Goal: Task Accomplishment & Management: Complete application form

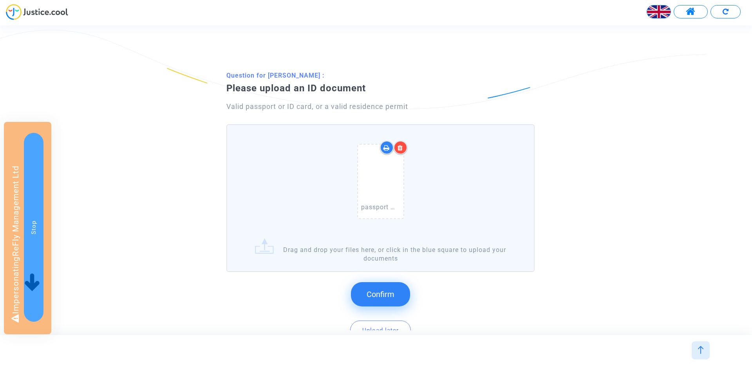
click at [382, 282] on button "Confirm" at bounding box center [380, 294] width 59 height 24
click at [379, 291] on span "Confirm" at bounding box center [381, 293] width 28 height 9
click at [380, 288] on button "Confirm" at bounding box center [380, 294] width 59 height 24
click at [376, 304] on button "Confirm" at bounding box center [380, 294] width 59 height 24
click at [388, 295] on span "Confirm" at bounding box center [381, 293] width 28 height 9
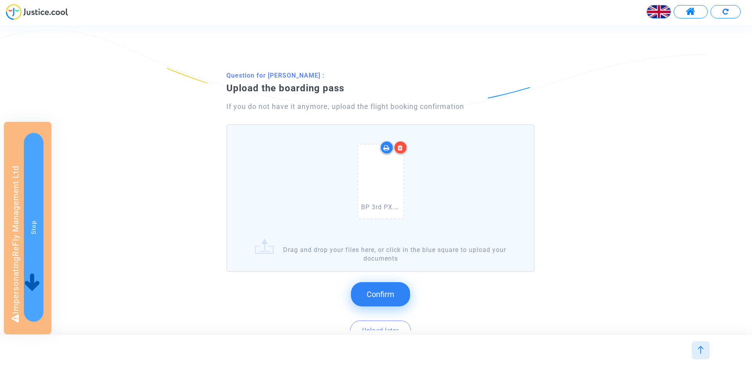
click at [385, 289] on span "Confirm" at bounding box center [381, 293] width 28 height 9
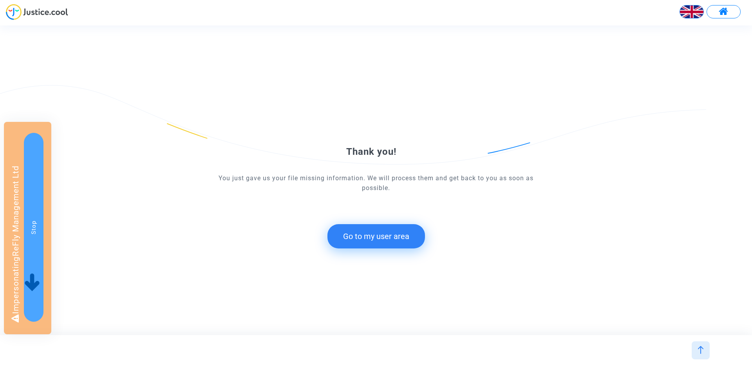
click at [378, 244] on button "Go to my user area" at bounding box center [376, 236] width 98 height 24
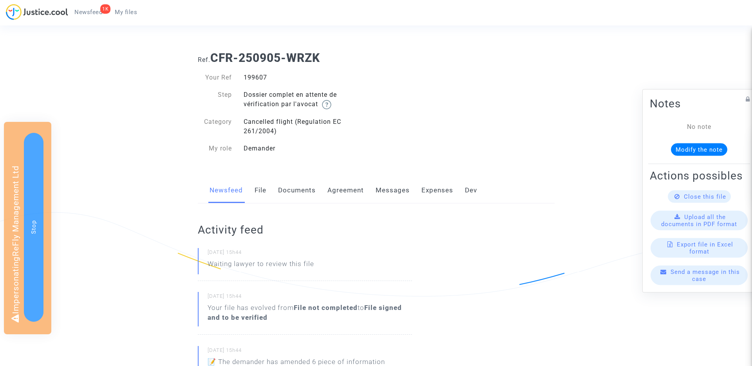
click at [290, 194] on link "Documents" at bounding box center [297, 190] width 38 height 26
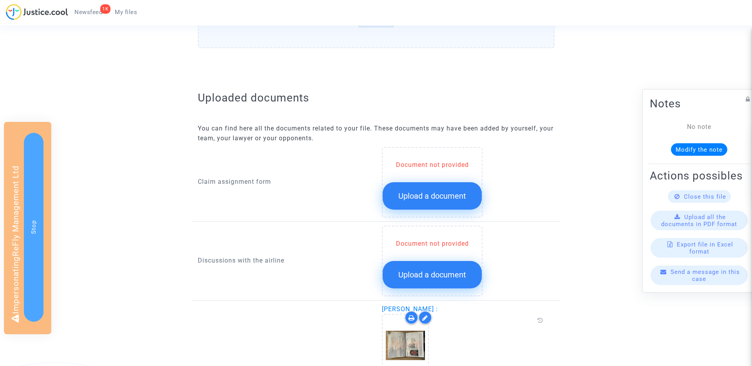
scroll to position [276, 0]
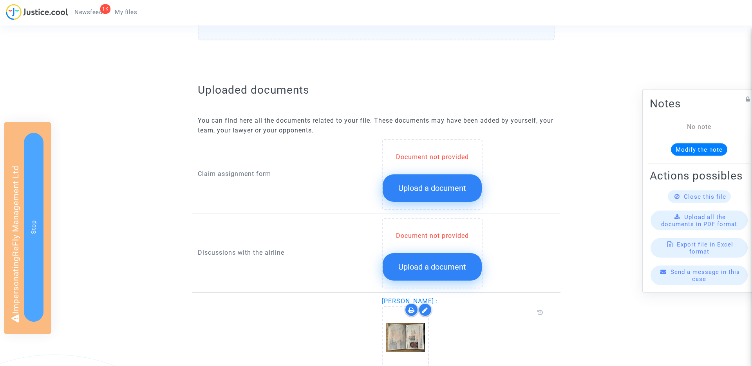
click at [409, 187] on span "Upload a document" at bounding box center [432, 187] width 68 height 9
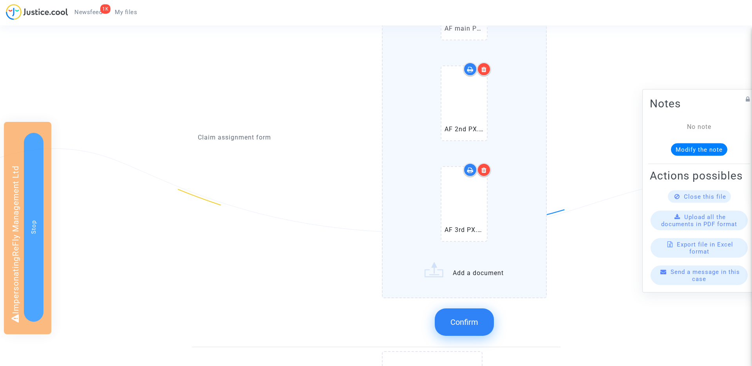
scroll to position [486, 0]
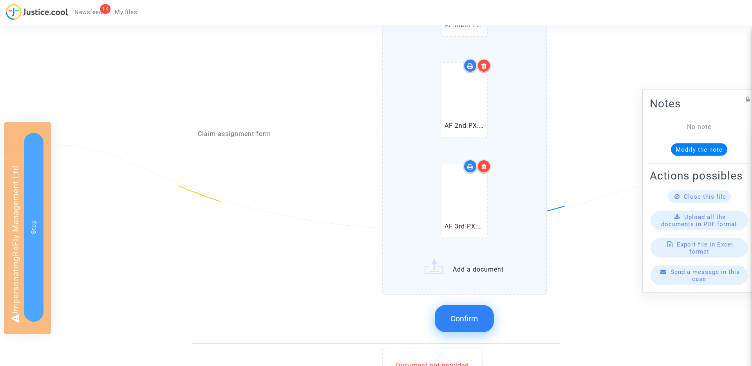
click at [475, 316] on span "Confirm" at bounding box center [464, 318] width 28 height 9
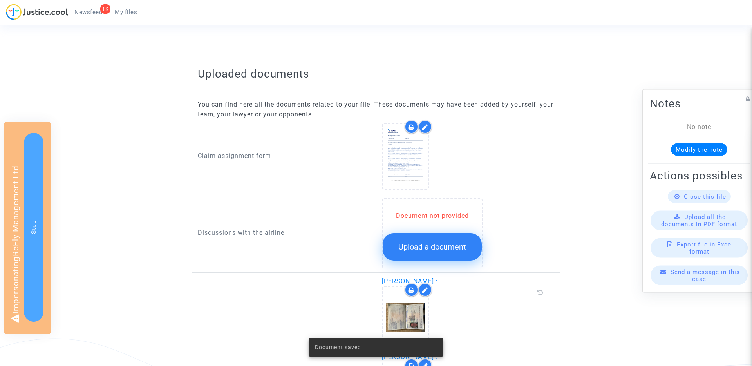
scroll to position [290, 0]
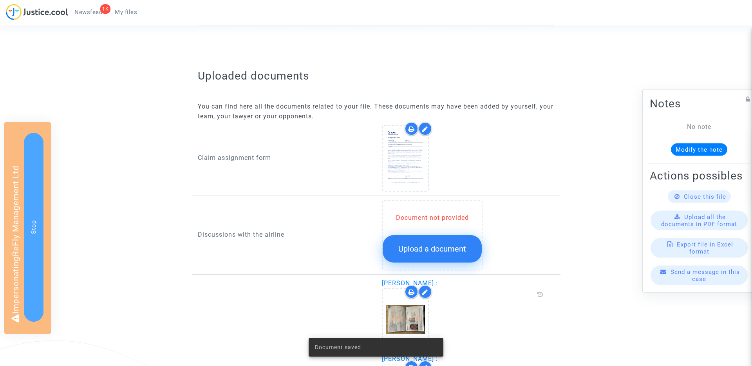
click at [439, 251] on span "Upload a document" at bounding box center [432, 248] width 68 height 9
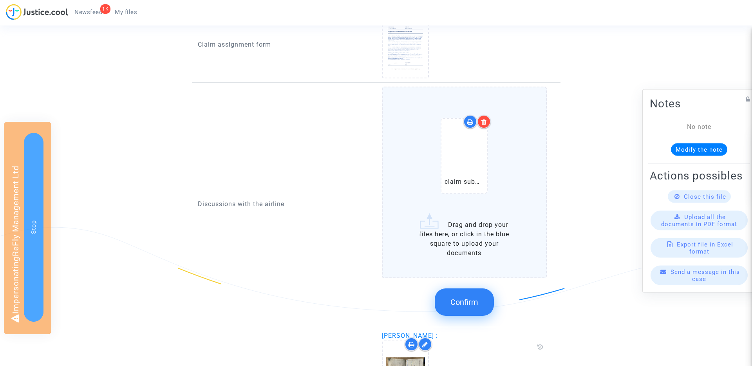
scroll to position [408, 0]
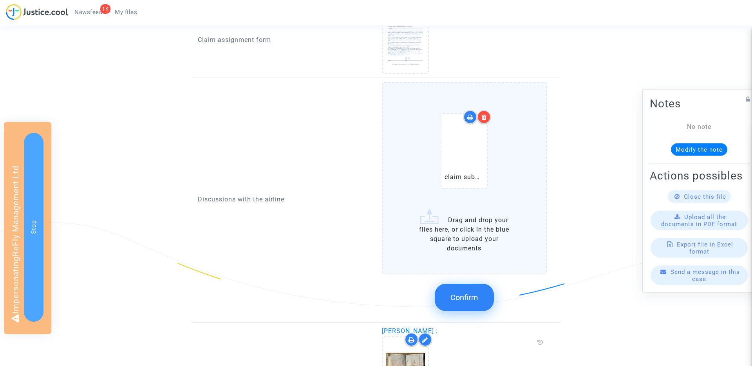
click at [473, 297] on span "Confirm" at bounding box center [464, 297] width 28 height 9
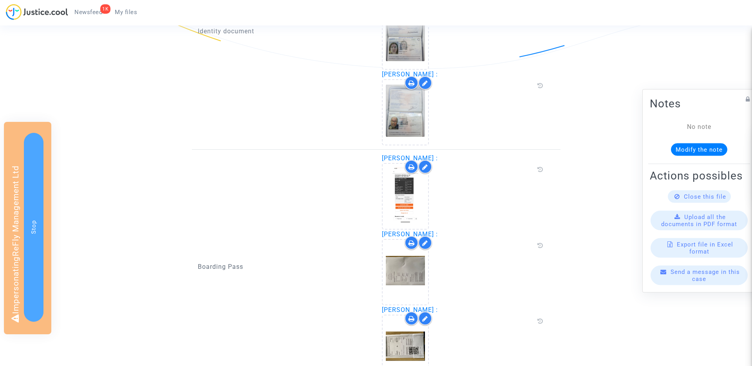
scroll to position [725, 0]
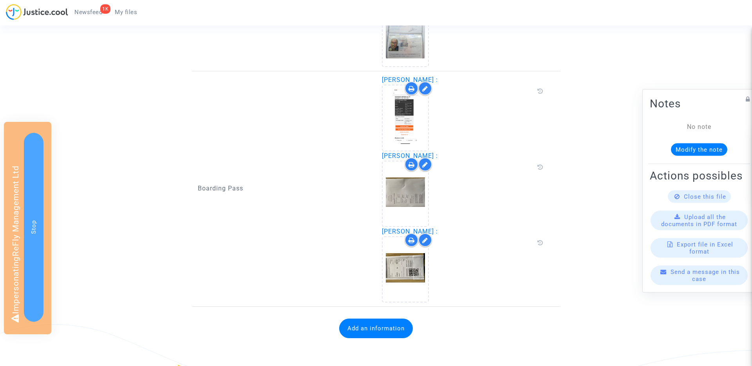
click at [388, 326] on button "Add an information" at bounding box center [376, 328] width 74 height 20
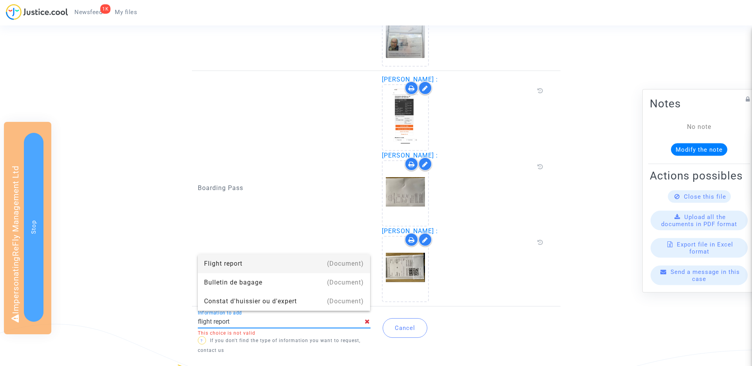
click at [267, 261] on div "Flight report" at bounding box center [284, 263] width 160 height 19
type input "Flight report"
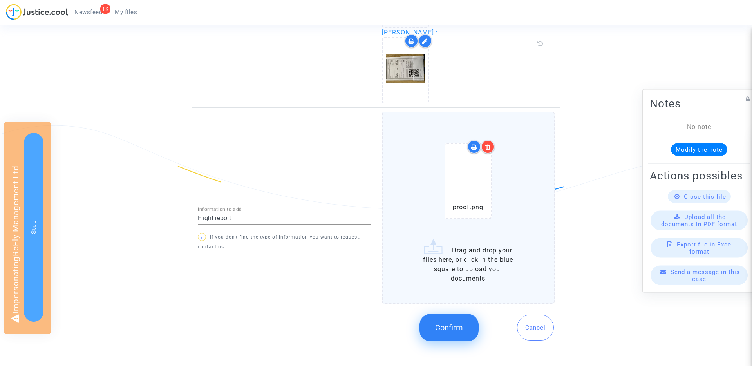
scroll to position [930, 0]
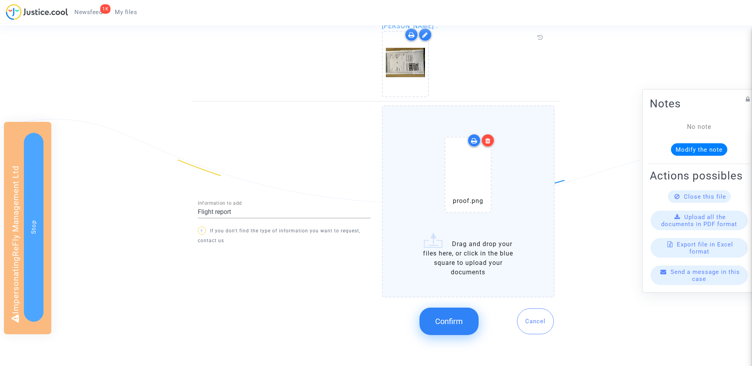
click at [458, 321] on span "Confirm" at bounding box center [449, 320] width 28 height 9
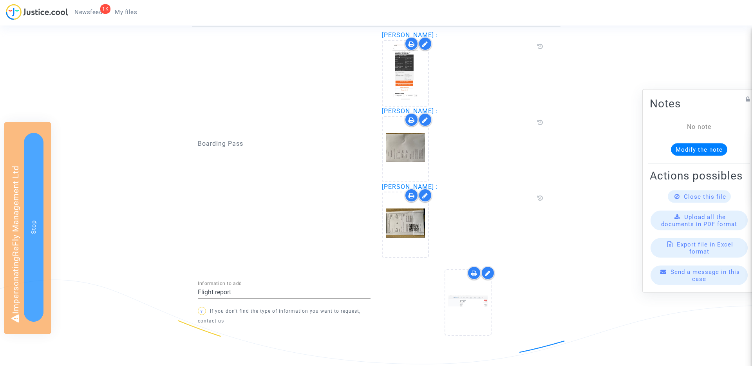
scroll to position [808, 0]
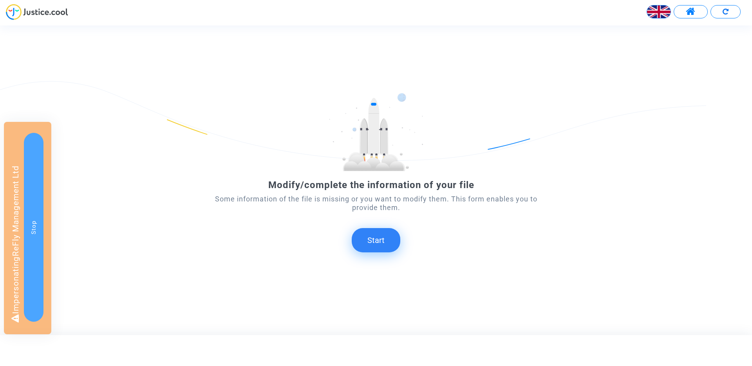
click at [378, 240] on button "Start" at bounding box center [376, 240] width 49 height 24
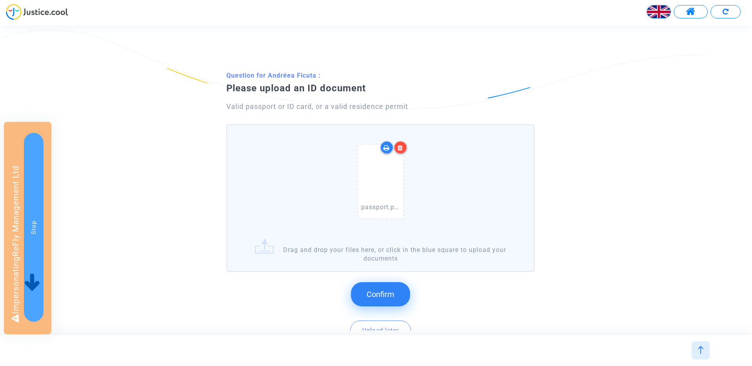
click at [378, 285] on button "Confirm" at bounding box center [380, 294] width 59 height 24
click at [385, 287] on button "Confirm" at bounding box center [380, 294] width 59 height 24
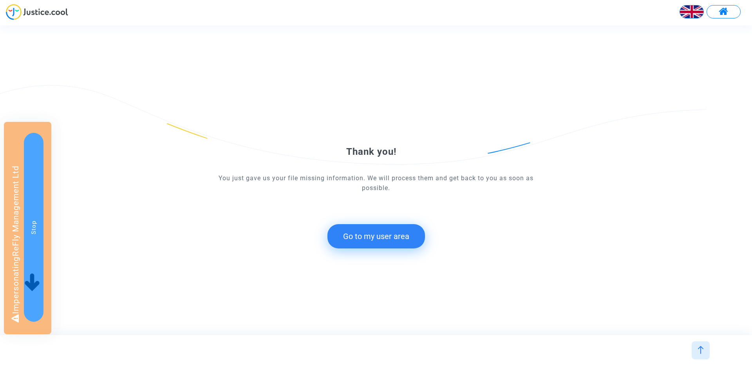
click at [383, 240] on button "Go to my user area" at bounding box center [376, 236] width 98 height 24
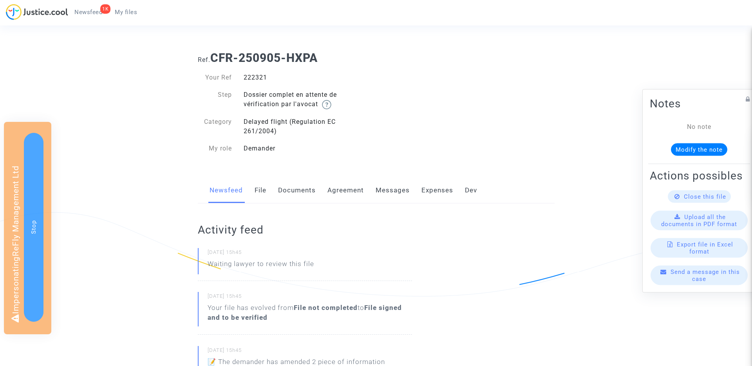
click at [309, 191] on link "Documents" at bounding box center [297, 190] width 38 height 26
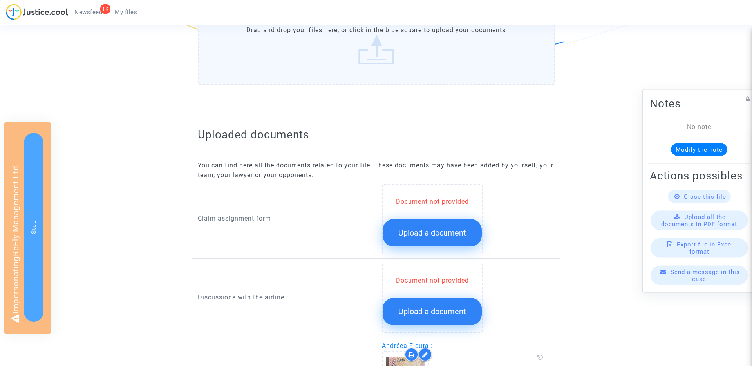
scroll to position [226, 0]
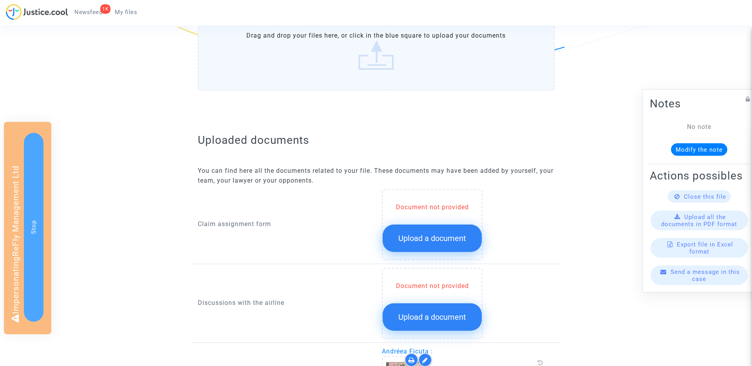
click at [401, 230] on button "Upload a document" at bounding box center [432, 237] width 99 height 27
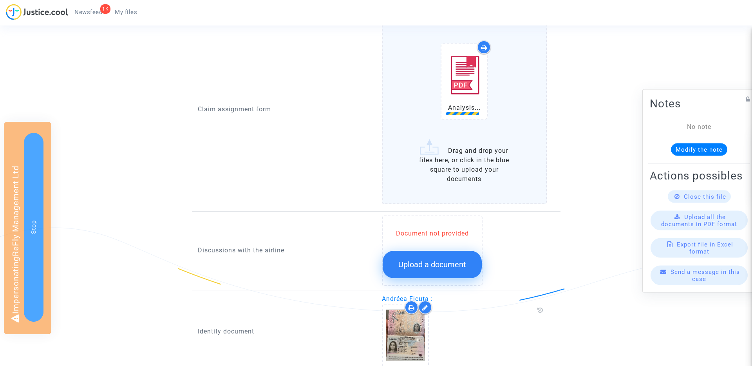
scroll to position [415, 0]
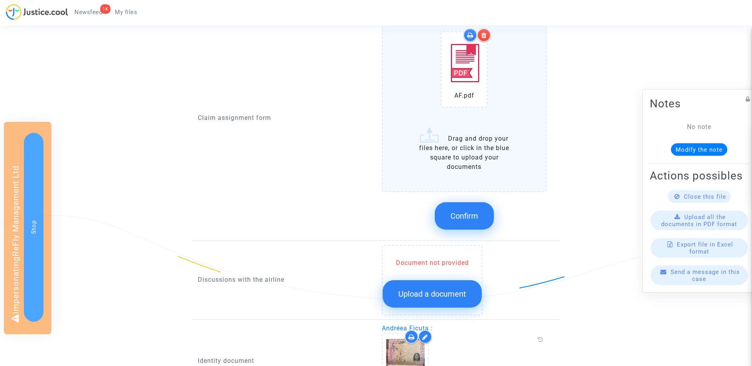
click at [448, 257] on div "Document not provided Upload a document" at bounding box center [432, 280] width 101 height 71
click at [460, 219] on span "Confirm" at bounding box center [464, 215] width 28 height 9
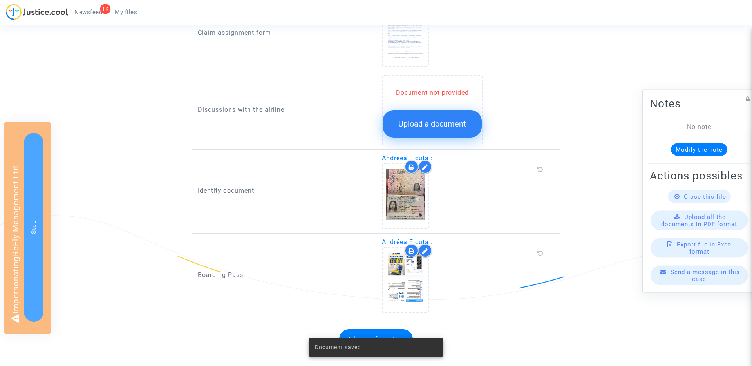
click at [443, 121] on span "Upload a document" at bounding box center [432, 123] width 68 height 9
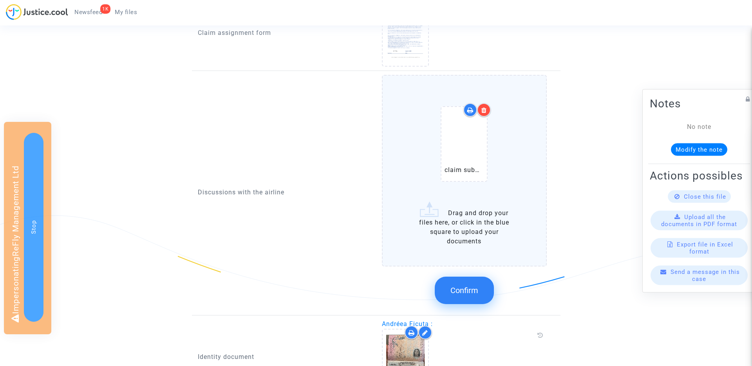
click at [468, 283] on button "Confirm" at bounding box center [464, 290] width 59 height 27
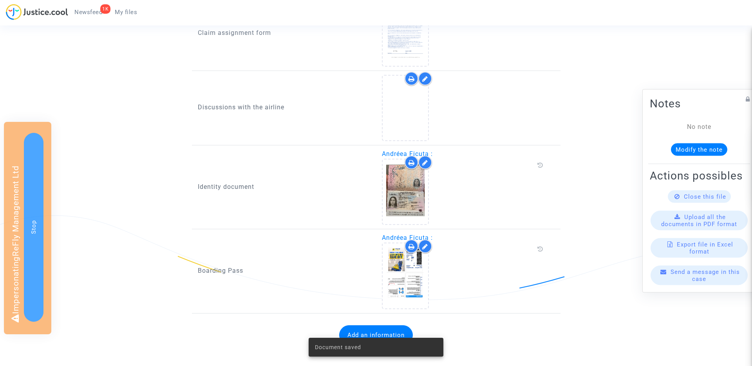
scroll to position [422, 0]
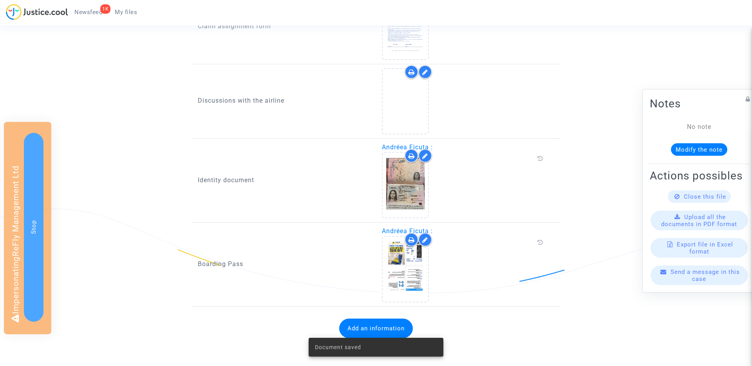
click at [379, 324] on button "Add an information" at bounding box center [376, 328] width 74 height 20
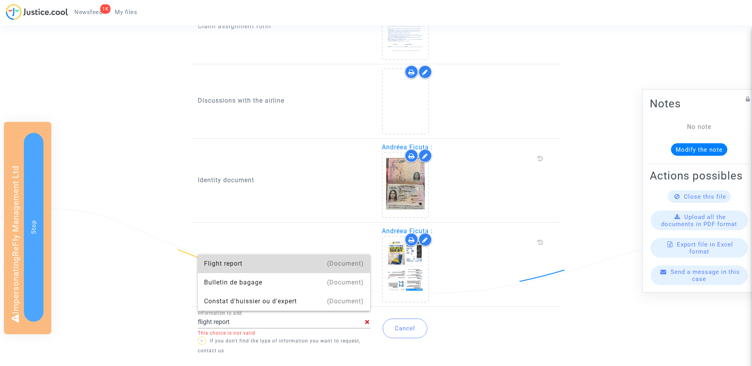
click at [232, 262] on div "Flight report" at bounding box center [284, 263] width 160 height 19
type input "Flight report"
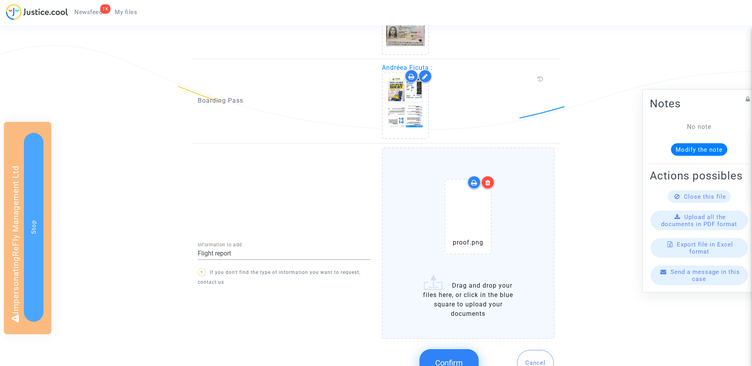
scroll to position [627, 0]
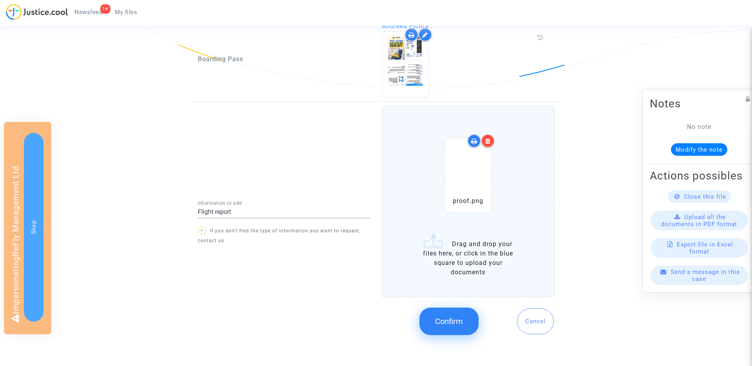
click at [453, 314] on button "Confirm" at bounding box center [449, 320] width 59 height 27
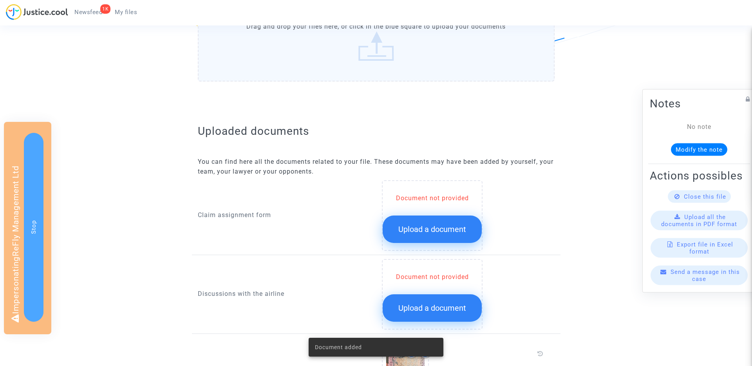
scroll to position [164, 0]
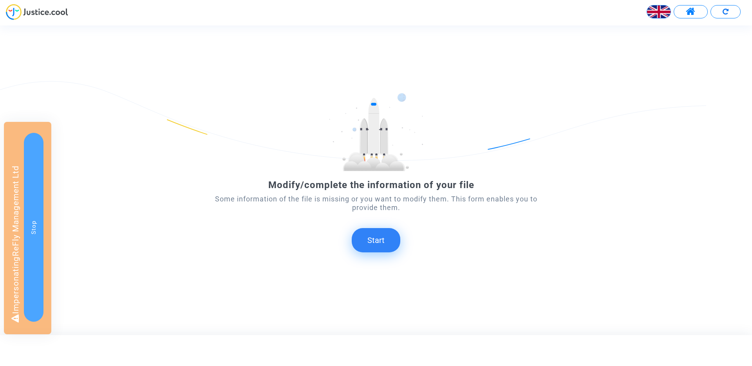
click at [369, 238] on button "Start" at bounding box center [376, 240] width 49 height 24
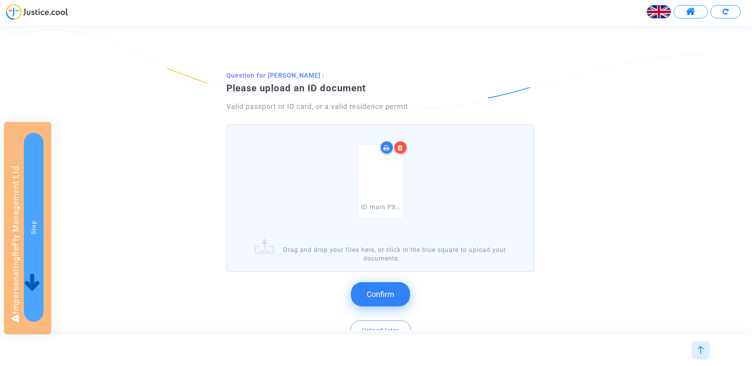
click at [377, 292] on span "Confirm" at bounding box center [381, 293] width 28 height 9
click at [382, 290] on span "Confirm" at bounding box center [381, 293] width 28 height 9
click at [387, 291] on span "Confirm" at bounding box center [381, 293] width 28 height 9
click at [385, 292] on span "Confirm" at bounding box center [381, 293] width 28 height 9
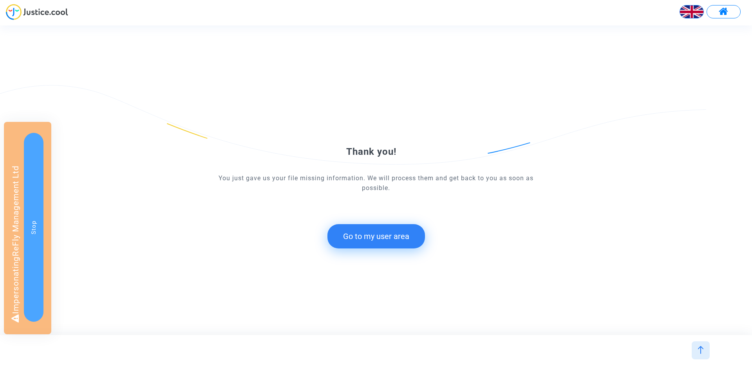
click at [397, 237] on button "Go to my user area" at bounding box center [376, 236] width 98 height 24
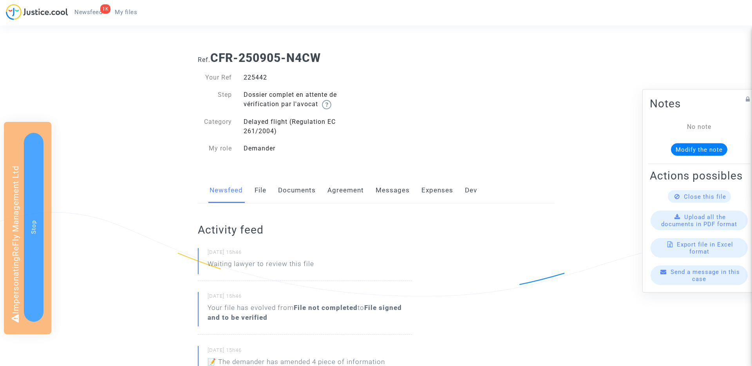
click at [284, 186] on link "Documents" at bounding box center [297, 190] width 38 height 26
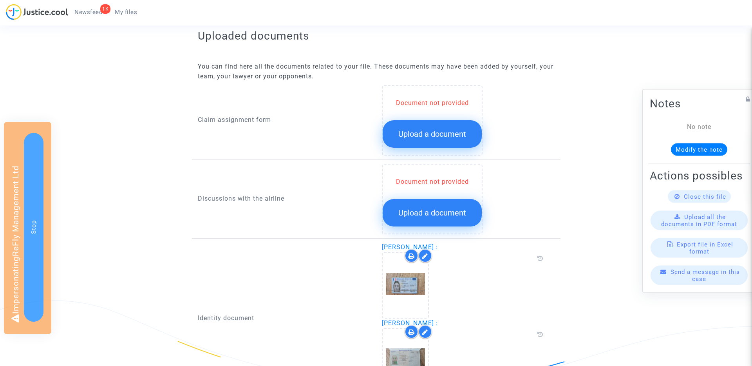
scroll to position [339, 0]
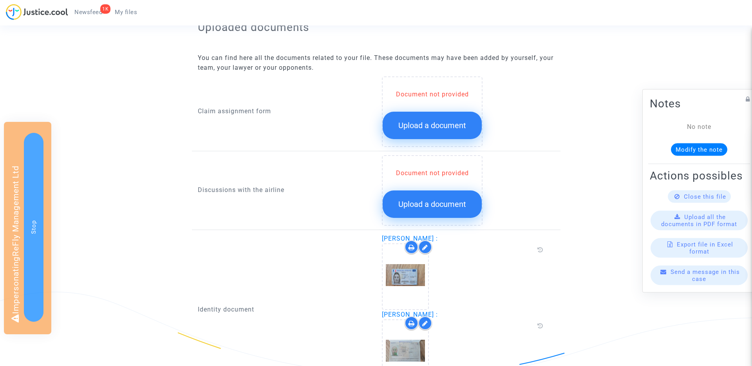
click at [396, 128] on button "Upload a document" at bounding box center [432, 125] width 99 height 27
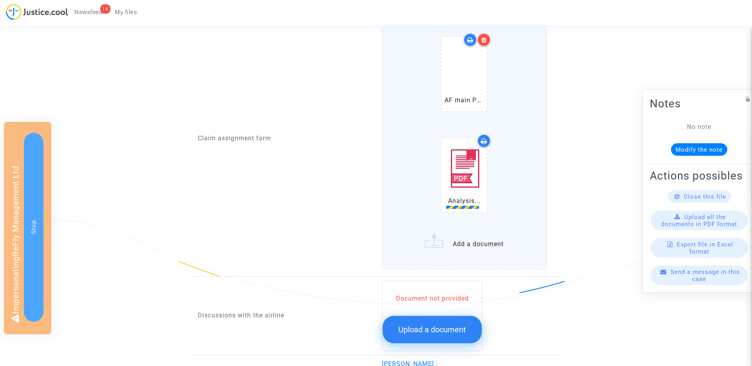
scroll to position [413, 0]
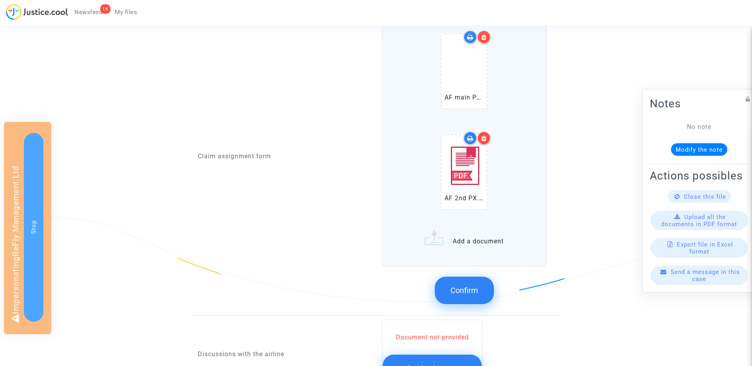
click at [465, 284] on button "Confirm" at bounding box center [464, 290] width 59 height 27
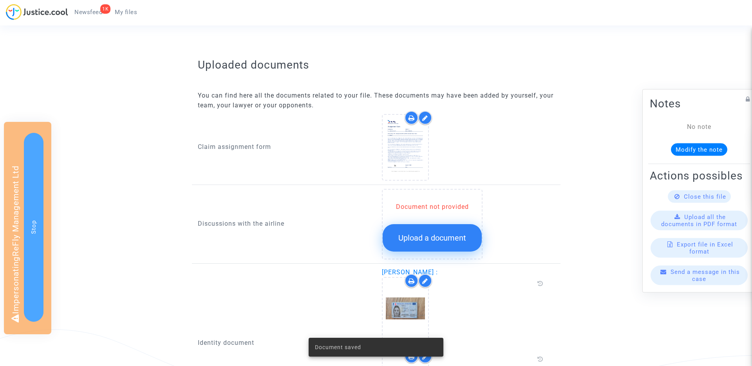
scroll to position [291, 0]
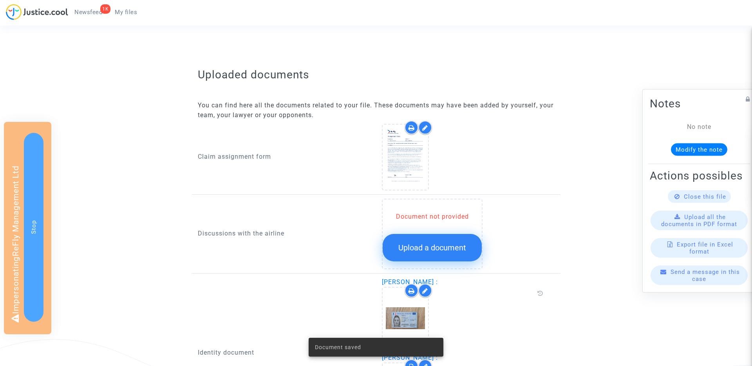
click at [443, 245] on span "Upload a document" at bounding box center [432, 247] width 68 height 9
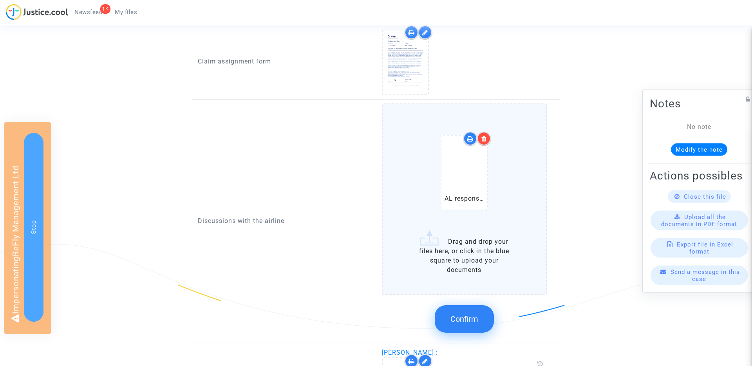
scroll to position [394, 0]
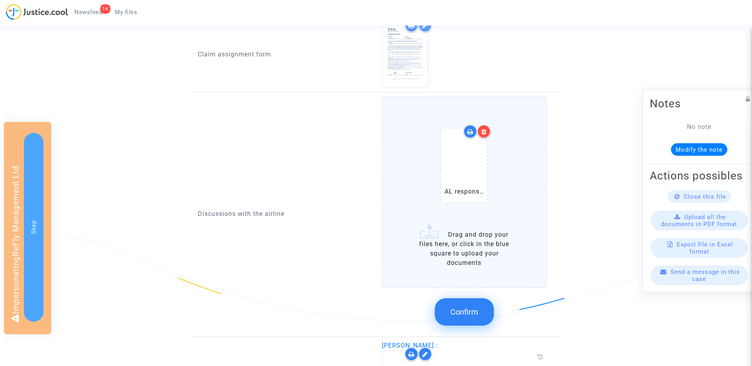
click at [467, 307] on button "Confirm" at bounding box center [464, 311] width 59 height 27
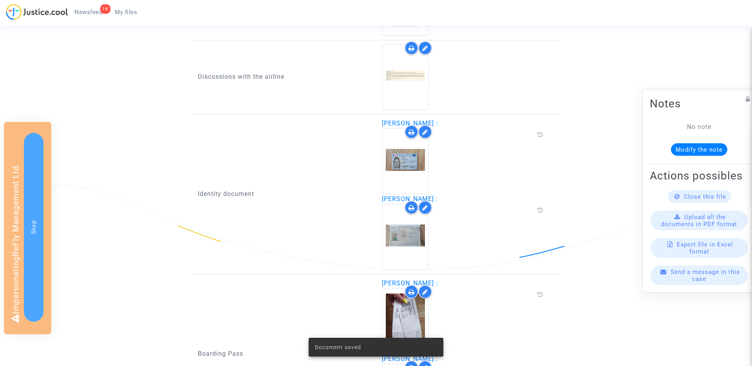
scroll to position [573, 0]
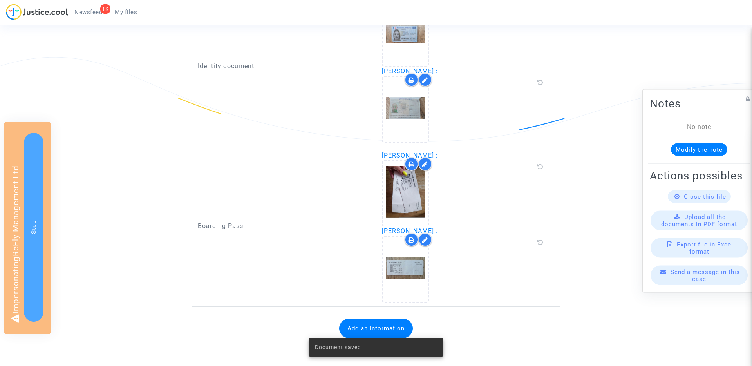
click at [386, 326] on button "Add an information" at bounding box center [376, 328] width 74 height 20
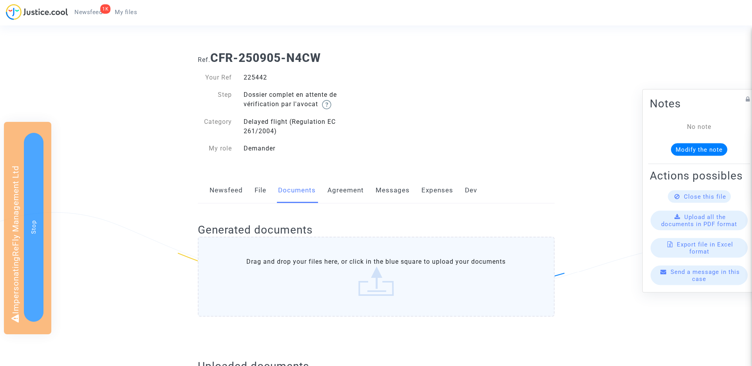
scroll to position [573, 0]
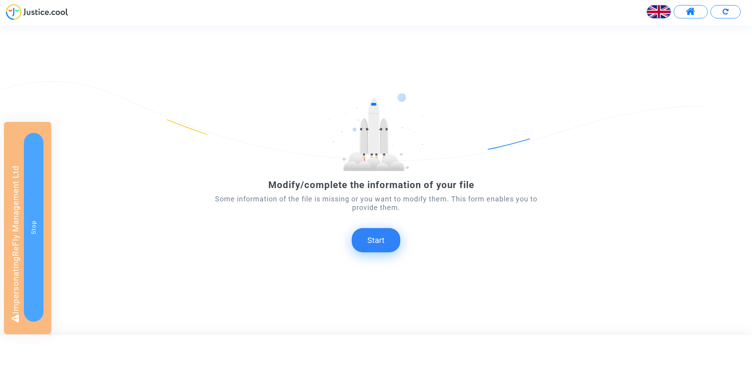
click at [378, 240] on button "Start" at bounding box center [376, 240] width 49 height 24
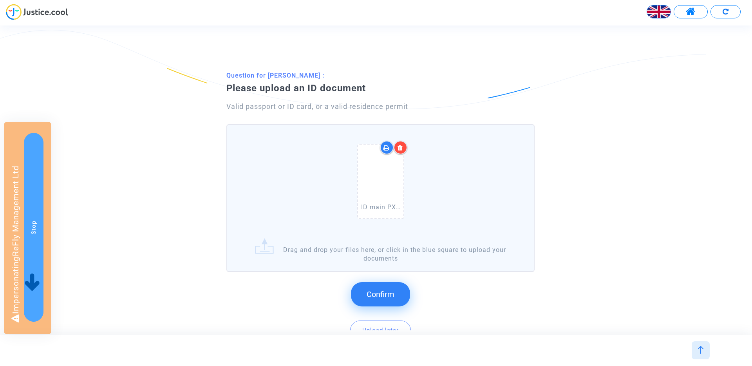
click at [387, 290] on span "Confirm" at bounding box center [381, 293] width 28 height 9
click at [376, 291] on span "Confirm" at bounding box center [381, 293] width 28 height 9
click at [382, 286] on button "Confirm" at bounding box center [380, 294] width 59 height 24
click at [383, 293] on span "Confirm" at bounding box center [381, 293] width 28 height 9
click at [383, 293] on button "Confirm" at bounding box center [380, 294] width 59 height 24
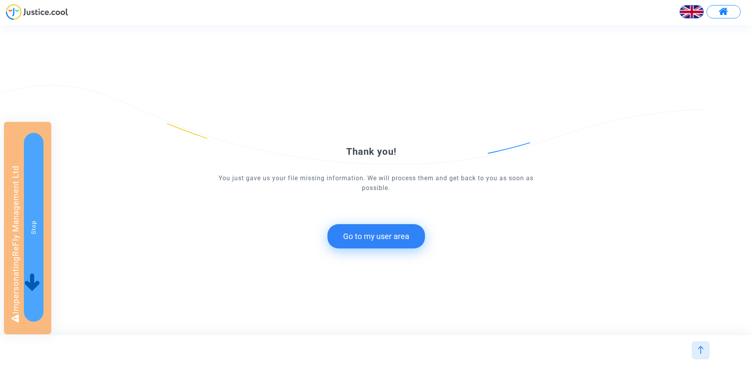
click at [363, 231] on button "Go to my user area" at bounding box center [376, 236] width 98 height 24
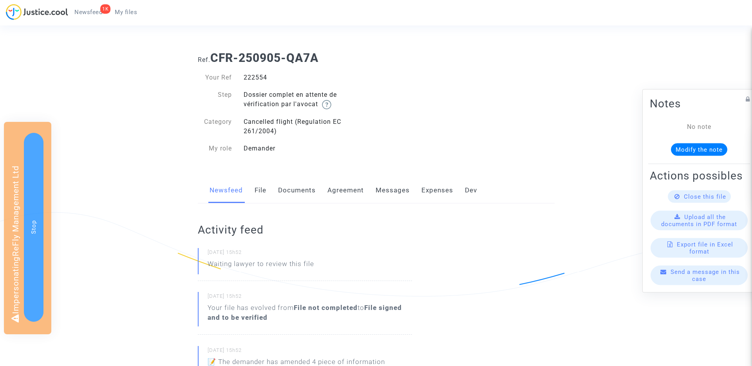
click at [295, 191] on link "Documents" at bounding box center [297, 190] width 38 height 26
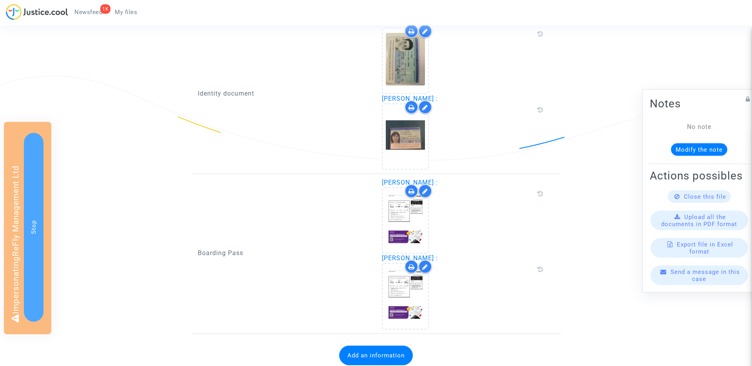
scroll to position [569, 0]
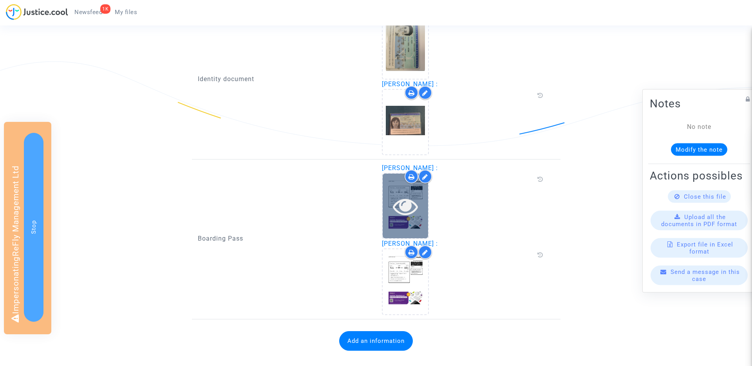
click at [411, 206] on icon at bounding box center [405, 205] width 25 height 25
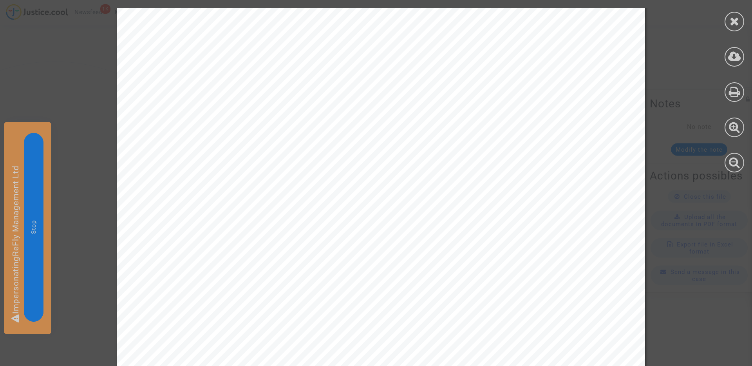
scroll to position [1145, 0]
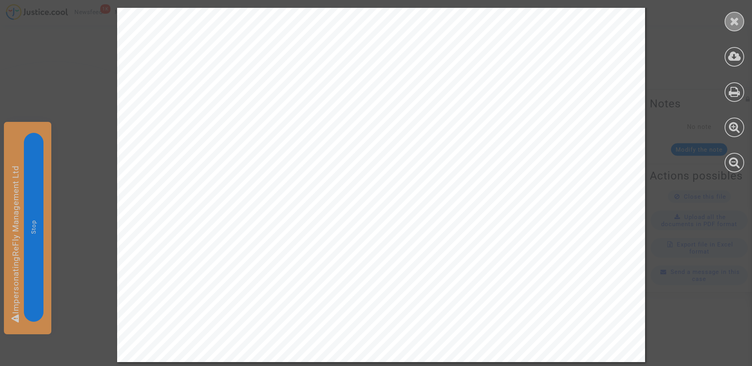
click at [740, 24] on div at bounding box center [735, 22] width 20 height 20
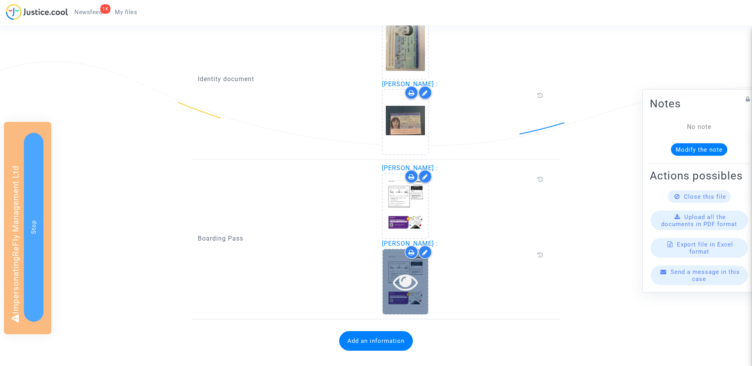
click at [414, 277] on icon at bounding box center [405, 281] width 25 height 25
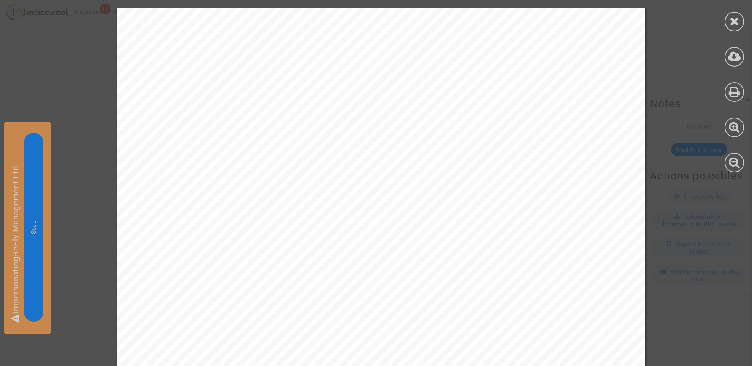
scroll to position [794, 0]
click at [732, 18] on icon at bounding box center [735, 21] width 10 height 12
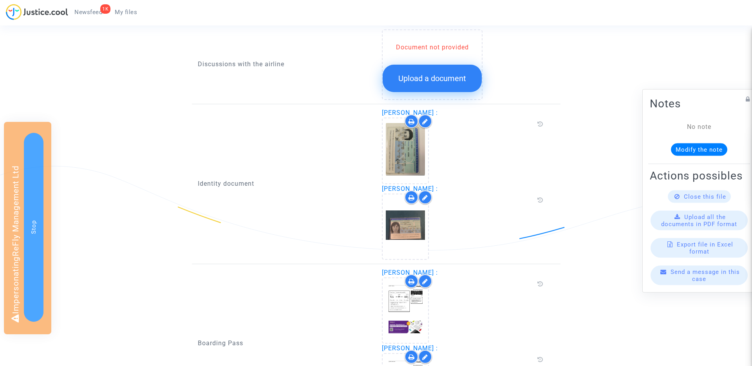
scroll to position [327, 0]
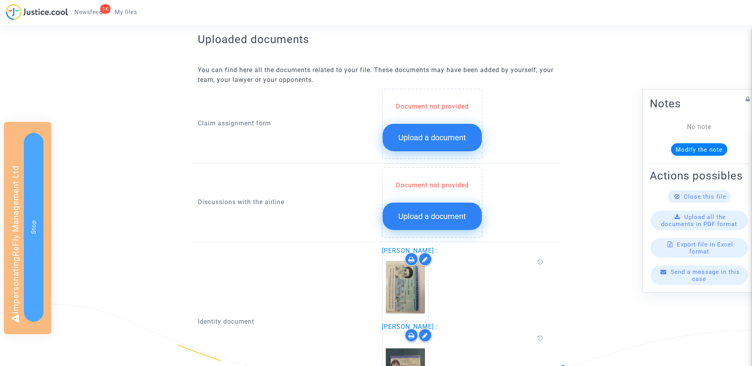
click at [463, 138] on span "Upload a document" at bounding box center [432, 137] width 68 height 9
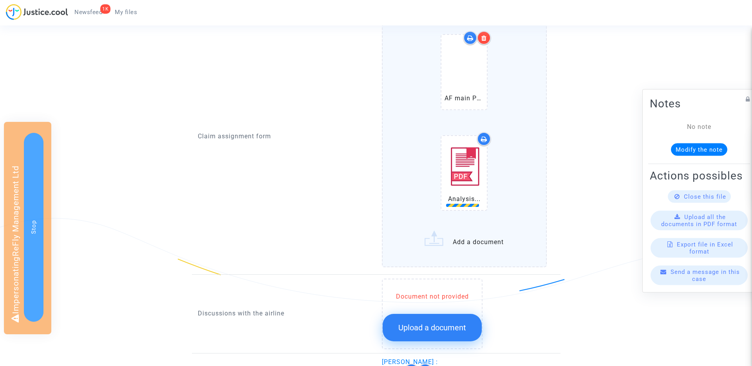
scroll to position [436, 0]
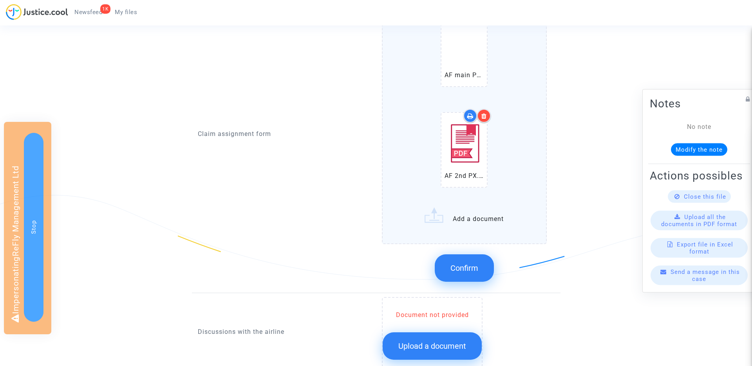
click at [470, 262] on button "Confirm" at bounding box center [464, 267] width 59 height 27
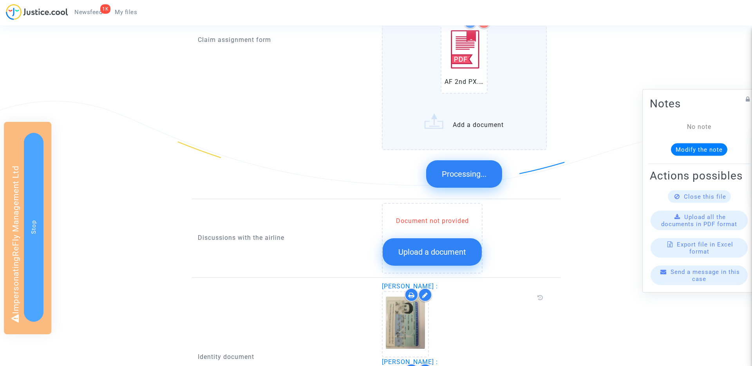
scroll to position [537, 0]
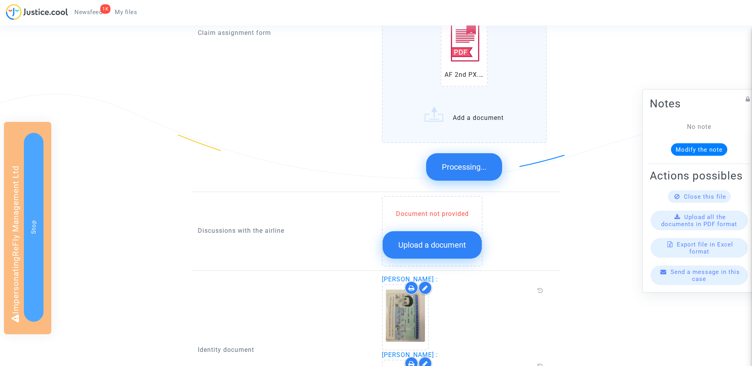
click at [452, 246] on span "Upload a document" at bounding box center [432, 244] width 68 height 9
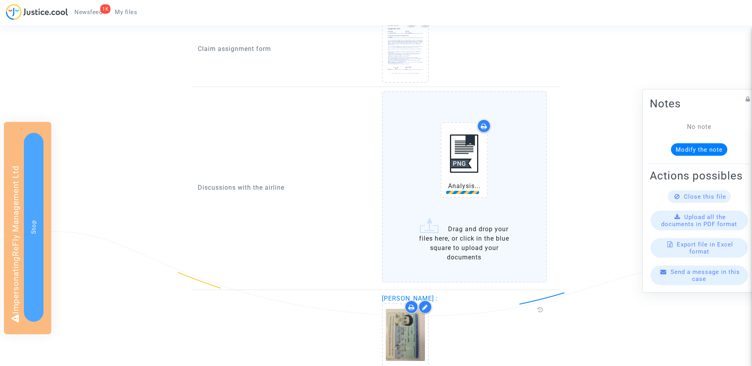
scroll to position [415, 0]
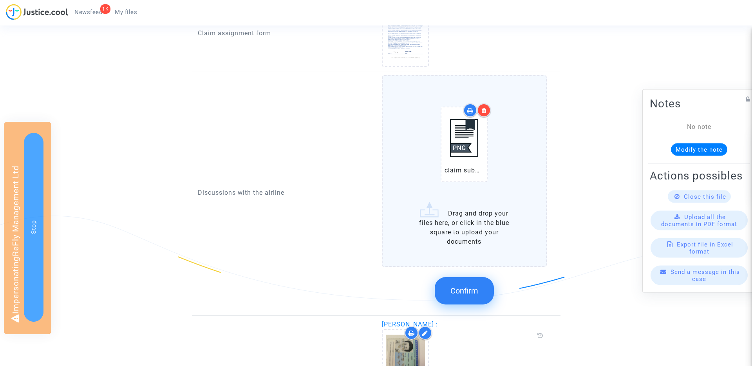
click at [472, 289] on span "Confirm" at bounding box center [464, 290] width 28 height 9
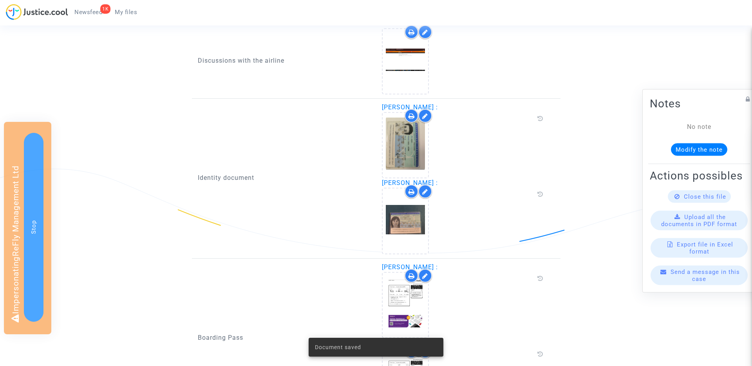
scroll to position [573, 0]
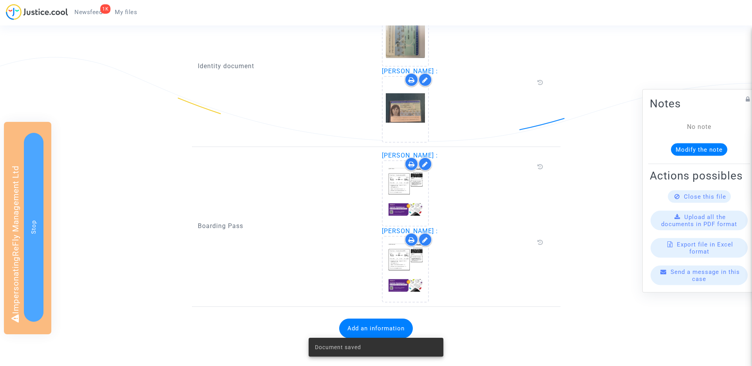
click at [365, 321] on button "Add an information" at bounding box center [376, 328] width 74 height 20
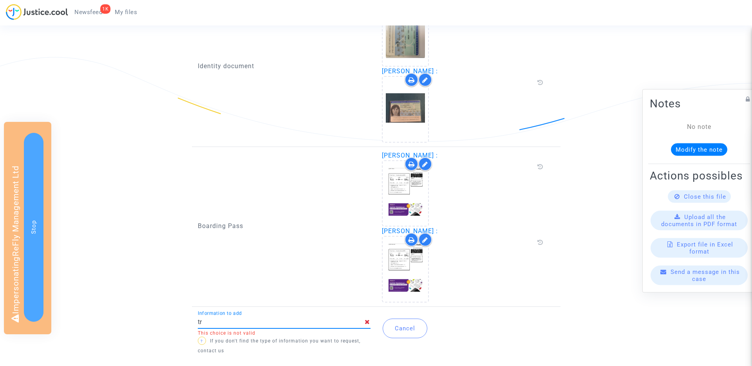
type input "t"
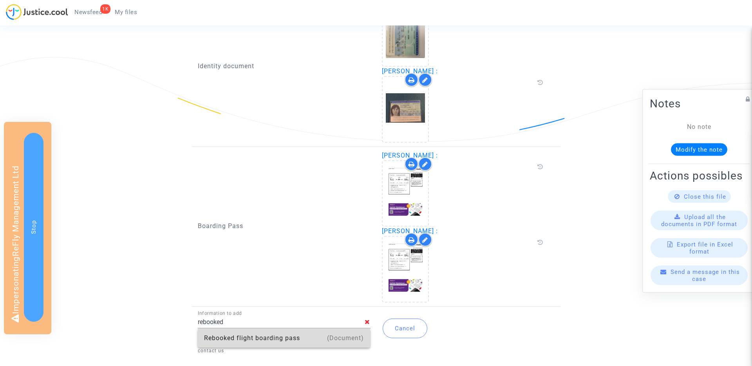
click at [240, 340] on div "Rebooked flight boarding pass" at bounding box center [284, 338] width 160 height 19
type input "Rebooked flight boarding pass"
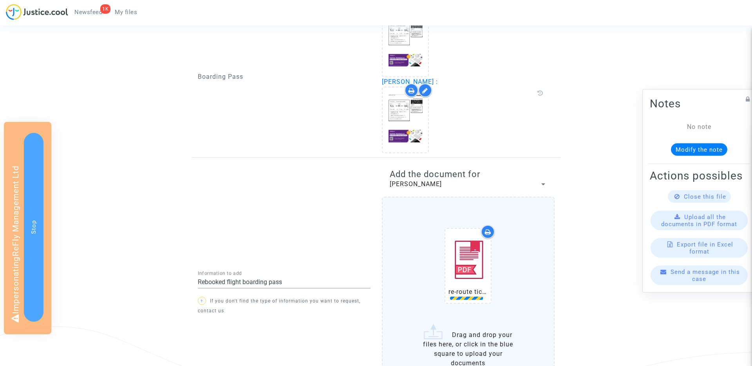
scroll to position [808, 0]
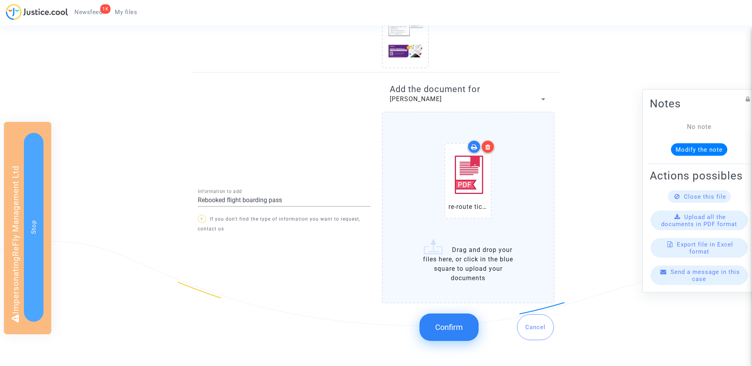
click at [454, 325] on span "Confirm" at bounding box center [449, 326] width 28 height 9
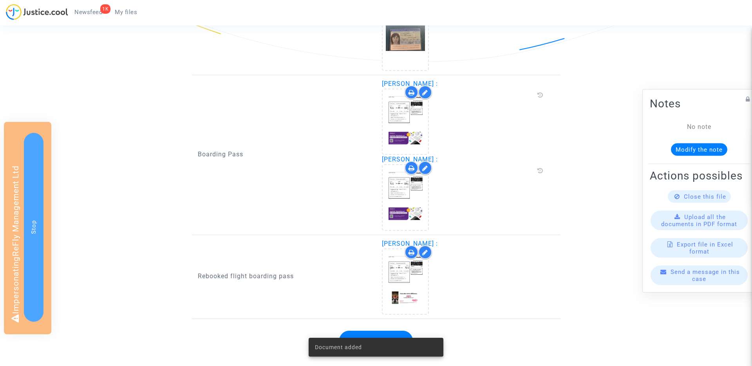
scroll to position [666, 0]
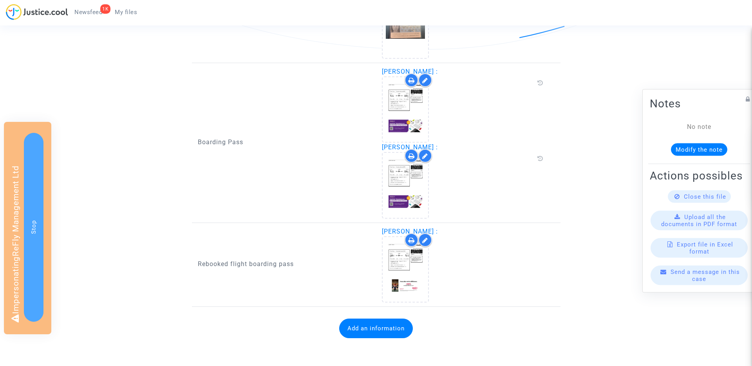
click at [392, 331] on button "Add an information" at bounding box center [376, 328] width 74 height 20
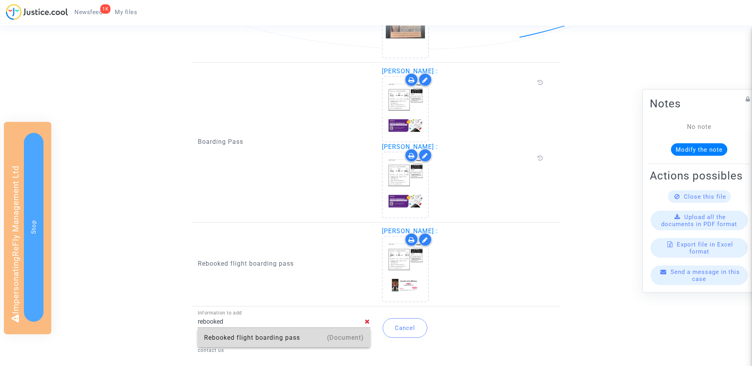
click at [248, 331] on div "Rebooked flight boarding pass" at bounding box center [284, 337] width 160 height 19
type input "Rebooked flight boarding pass"
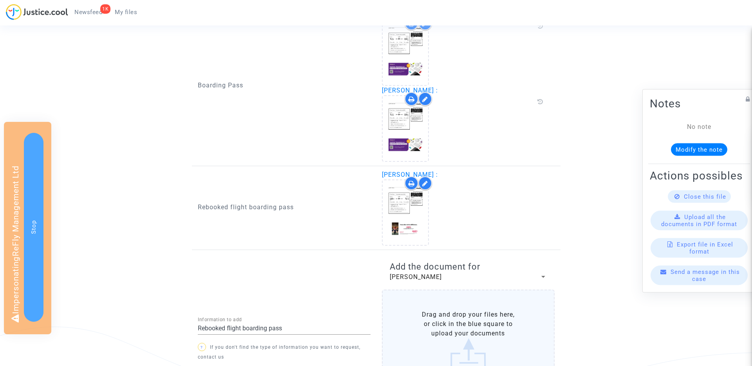
scroll to position [776, 0]
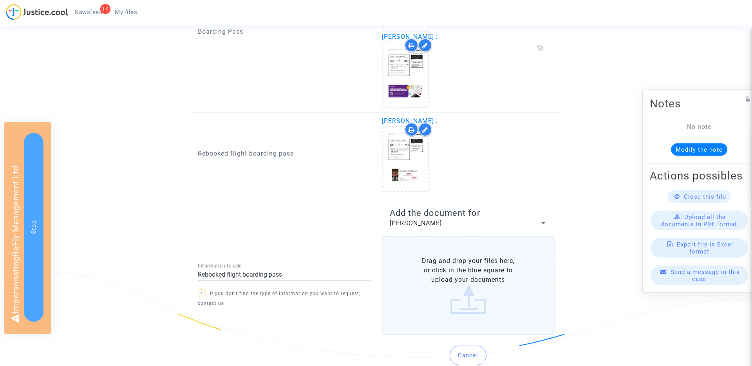
click at [416, 225] on span "[PERSON_NAME]" at bounding box center [416, 222] width 52 height 7
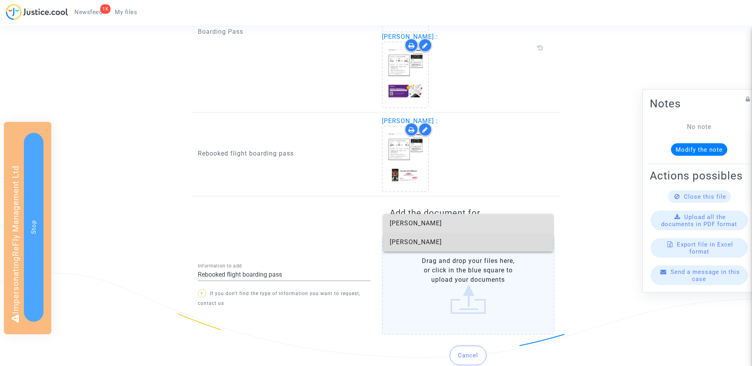
click at [414, 240] on span "Maria Sevec" at bounding box center [468, 242] width 157 height 19
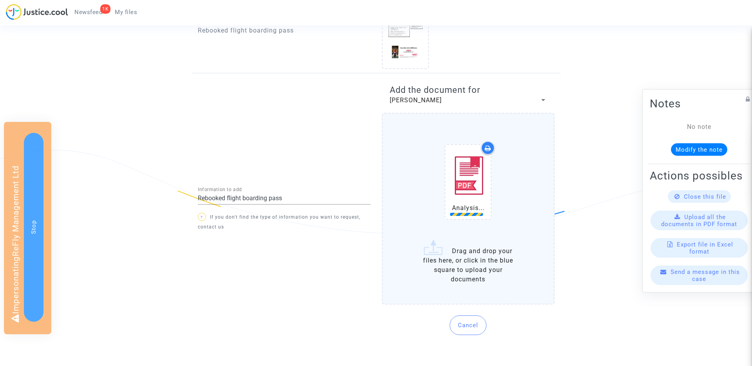
scroll to position [900, 0]
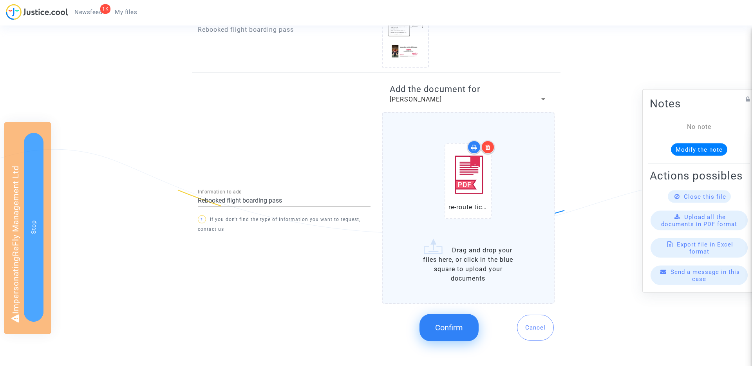
click at [449, 324] on span "Confirm" at bounding box center [449, 327] width 28 height 9
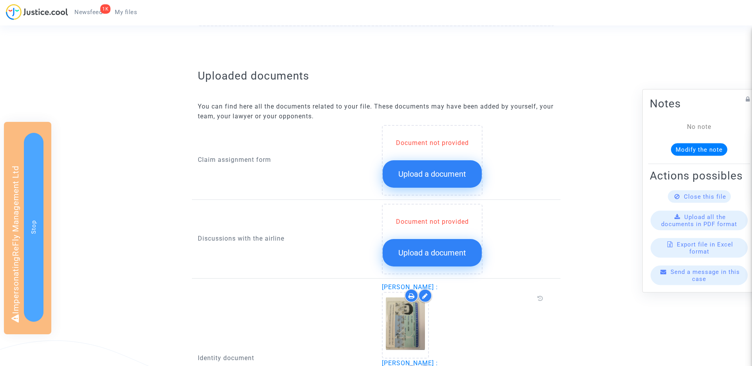
scroll to position [271, 0]
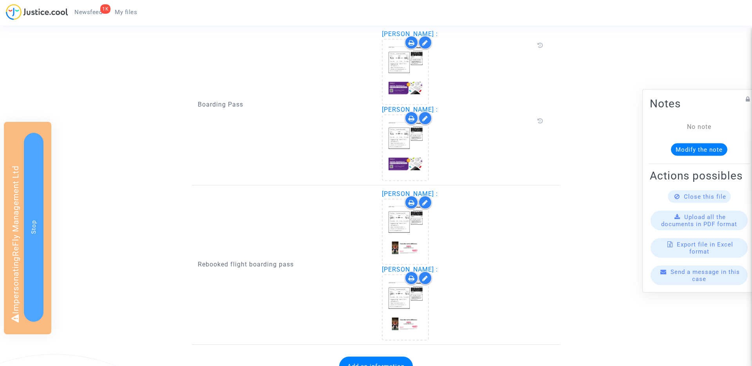
scroll to position [733, 0]
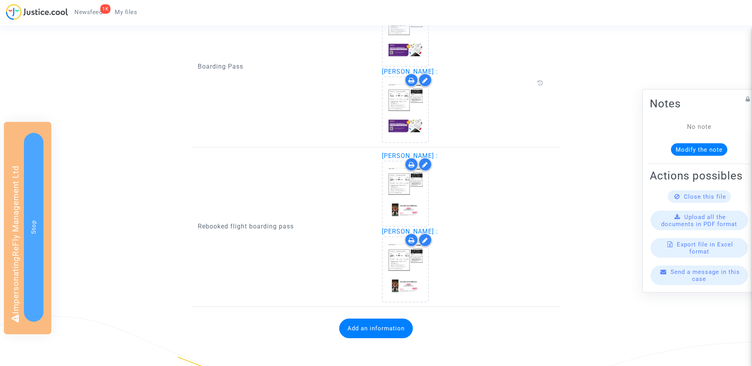
click at [391, 333] on button "Add an information" at bounding box center [376, 328] width 74 height 20
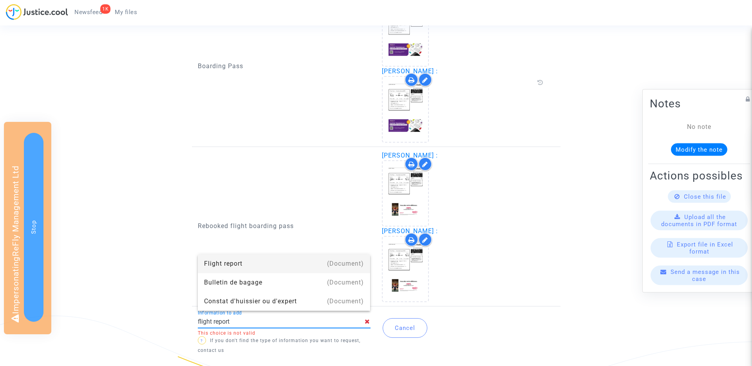
click at [316, 260] on div "Flight report" at bounding box center [284, 263] width 160 height 19
type input "Flight report"
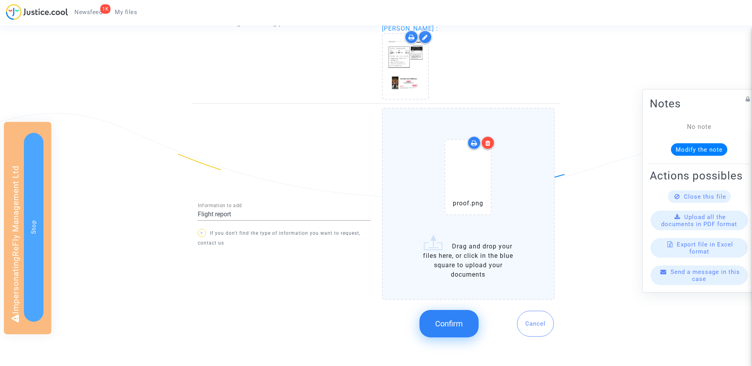
scroll to position [936, 0]
click at [452, 326] on span "Confirm" at bounding box center [449, 322] width 28 height 9
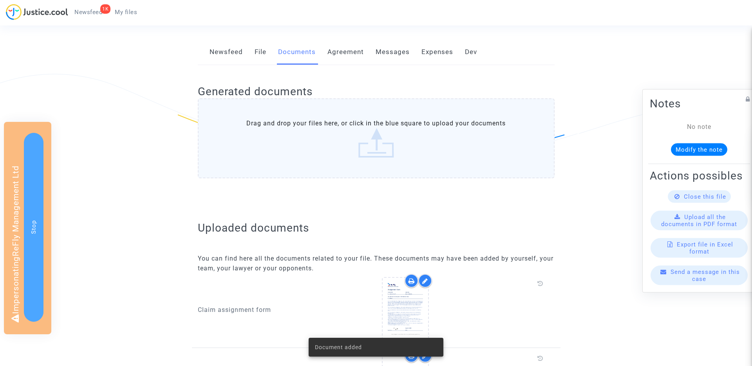
scroll to position [0, 0]
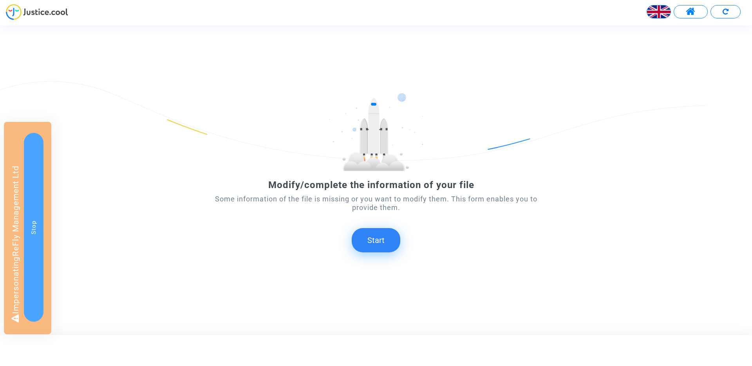
click at [378, 241] on button "Start" at bounding box center [376, 240] width 49 height 24
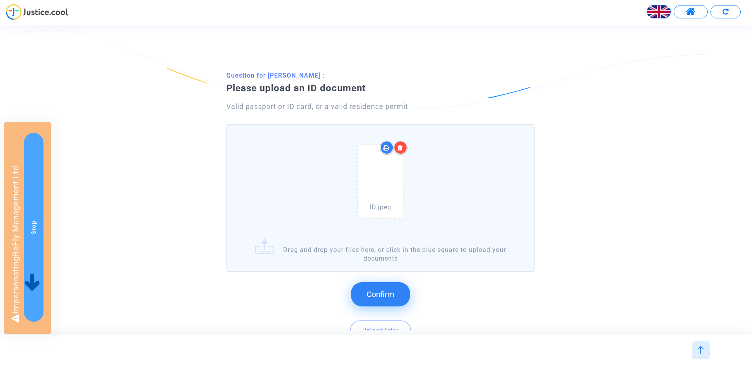
click at [382, 303] on button "Confirm" at bounding box center [380, 294] width 59 height 24
click at [375, 289] on button "Confirm" at bounding box center [380, 294] width 59 height 24
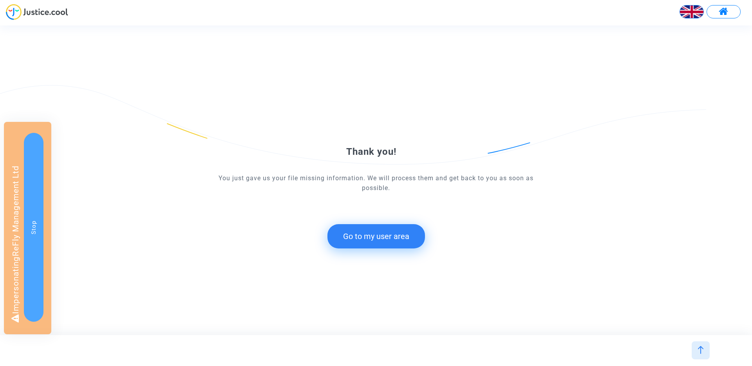
click at [392, 252] on div "Thank you! You just gave us your file missing information. We will process them…" at bounding box center [376, 180] width 338 height 167
click at [387, 239] on button "Go to my user area" at bounding box center [376, 236] width 98 height 24
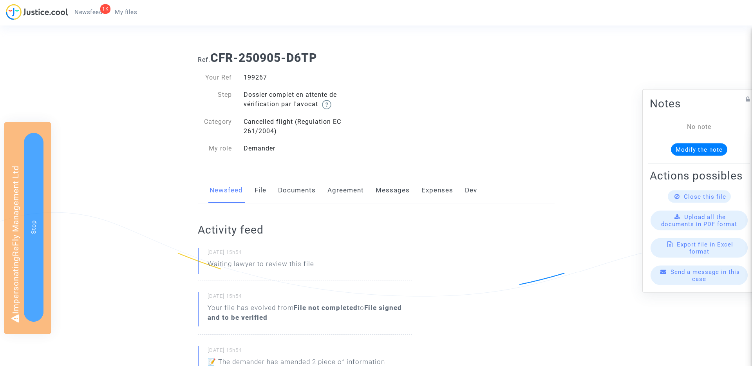
click at [292, 195] on link "Documents" at bounding box center [297, 190] width 38 height 26
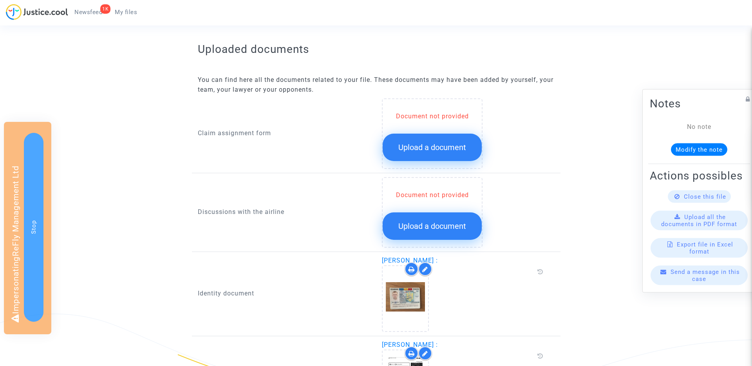
scroll to position [352, 0]
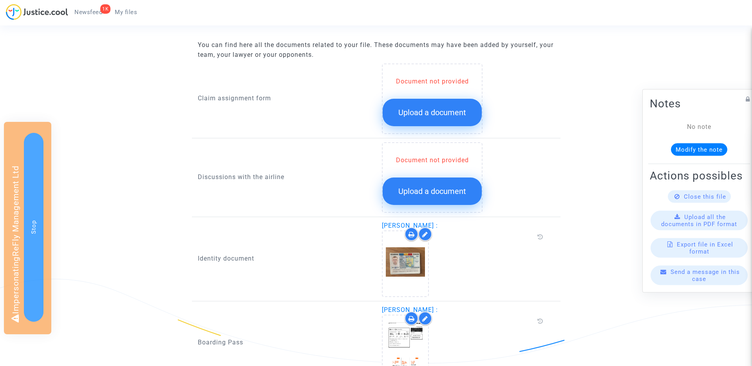
click at [401, 115] on span "Upload a document" at bounding box center [432, 112] width 68 height 9
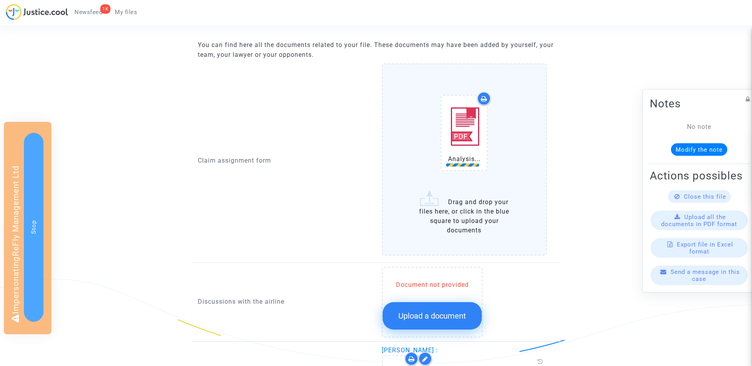
click at [442, 315] on span "Upload a document" at bounding box center [432, 315] width 68 height 9
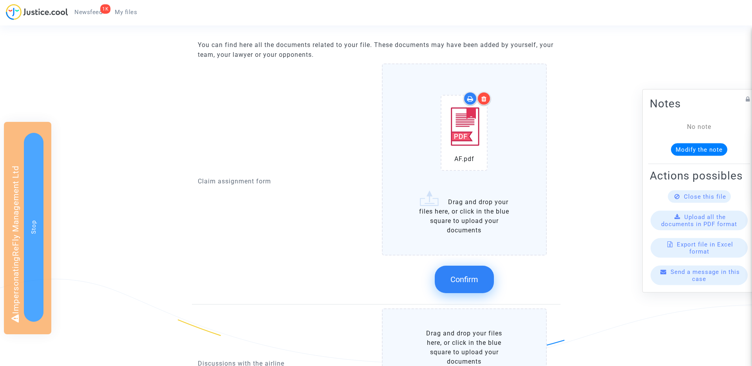
click at [471, 280] on span "Confirm" at bounding box center [464, 279] width 28 height 9
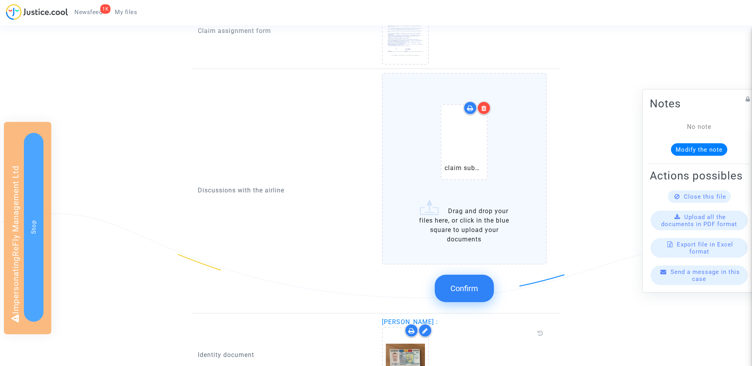
scroll to position [422, 0]
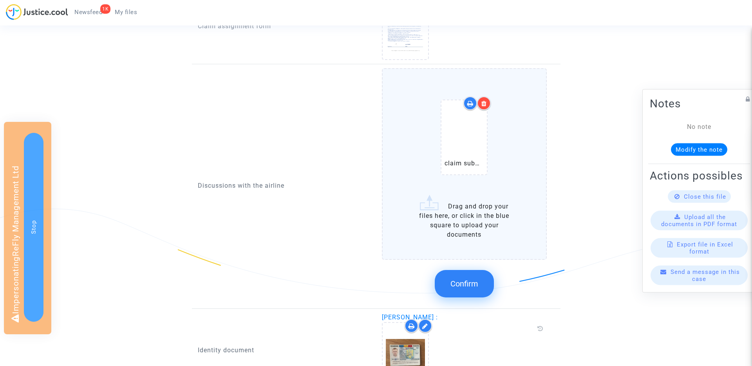
click at [479, 277] on button "Confirm" at bounding box center [464, 283] width 59 height 27
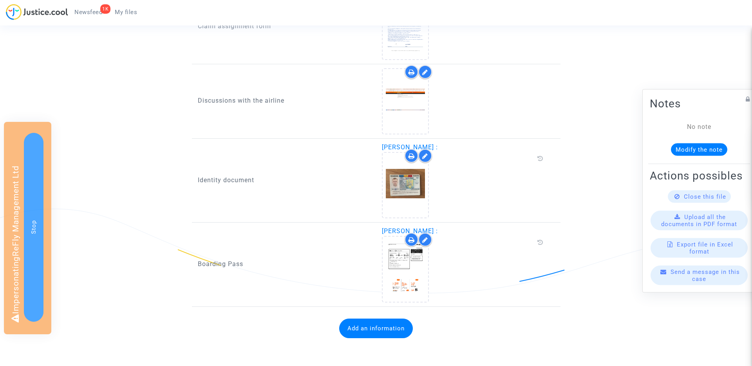
click at [378, 321] on button "Add an information" at bounding box center [376, 328] width 74 height 20
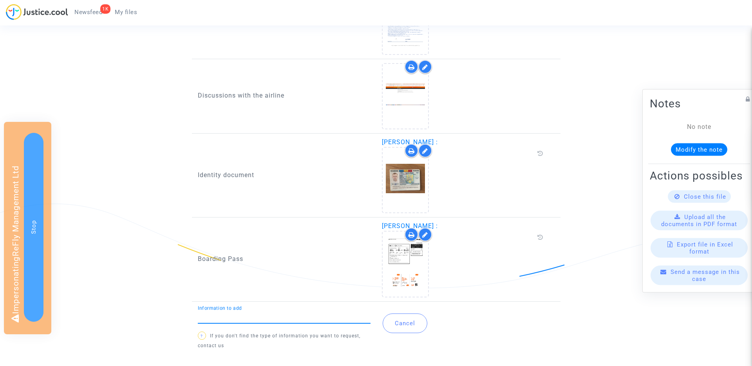
scroll to position [427, 0]
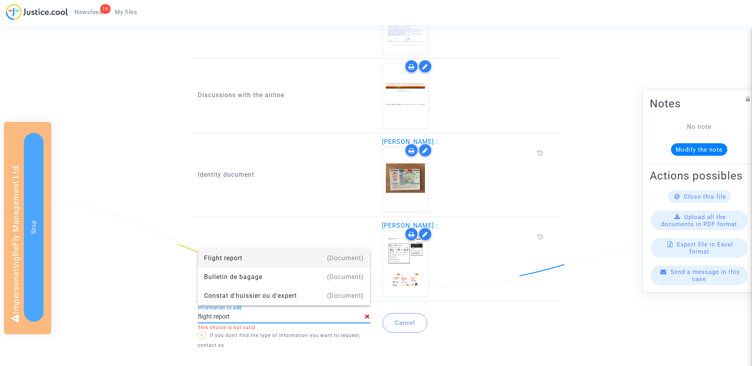
click at [229, 252] on div "Flight report" at bounding box center [284, 258] width 160 height 19
type input "Flight report"
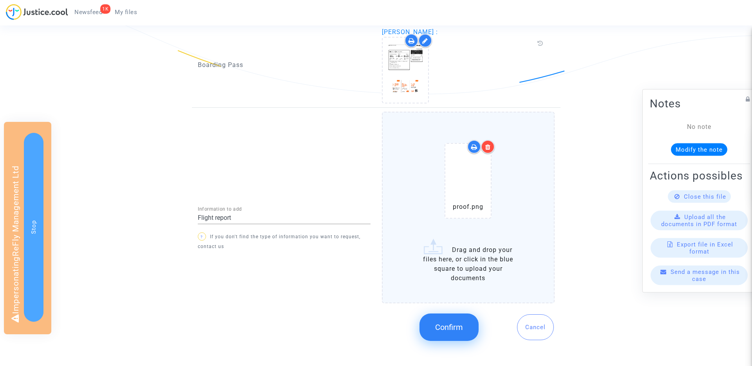
scroll to position [627, 0]
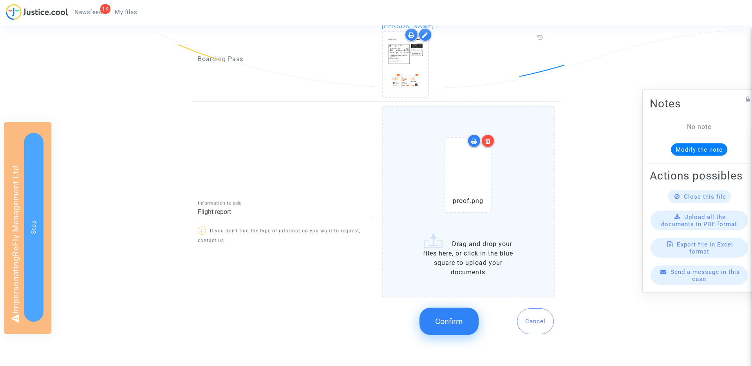
click at [459, 315] on button "Confirm" at bounding box center [449, 320] width 59 height 27
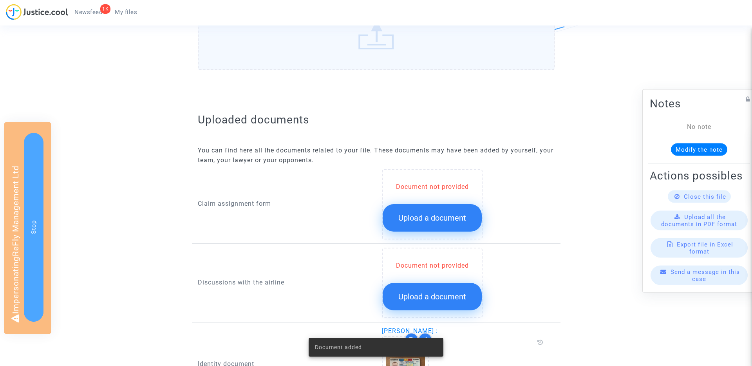
scroll to position [0, 0]
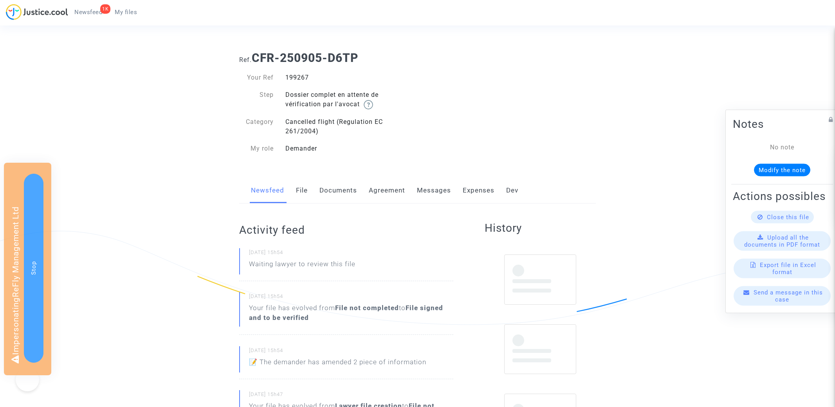
click at [128, 13] on span "My files" at bounding box center [126, 12] width 22 height 7
